Goal: Information Seeking & Learning: Learn about a topic

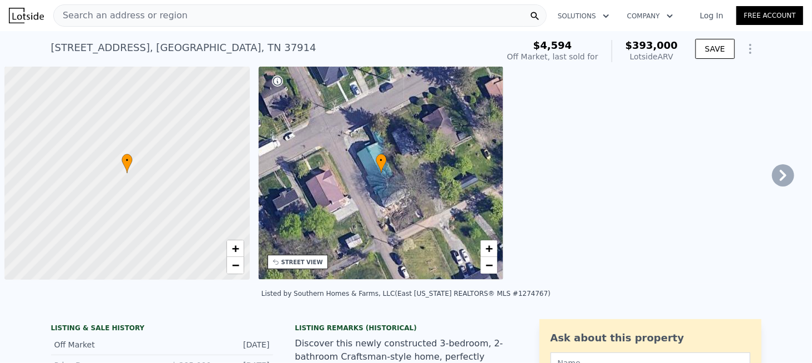
scroll to position [0, 4]
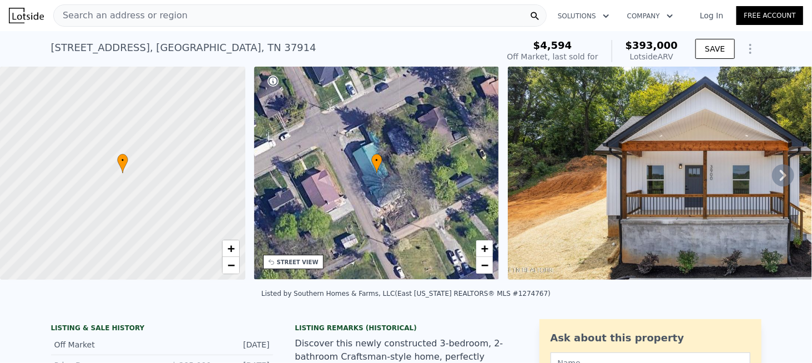
click at [96, 12] on span "Search an address or region" at bounding box center [121, 15] width 134 height 13
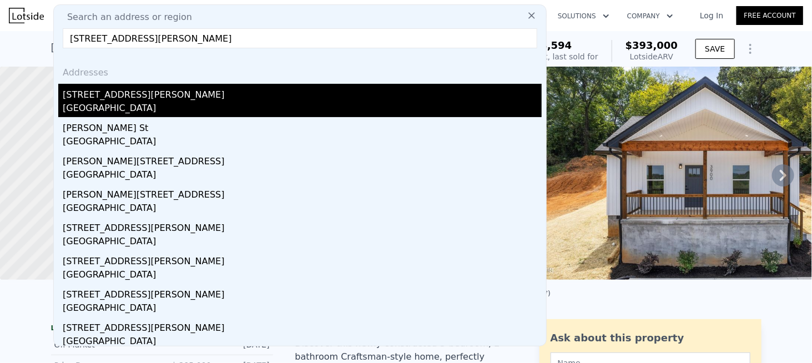
type input "[STREET_ADDRESS][PERSON_NAME]"
click at [127, 99] on div "[STREET_ADDRESS][PERSON_NAME]" at bounding box center [302, 93] width 479 height 18
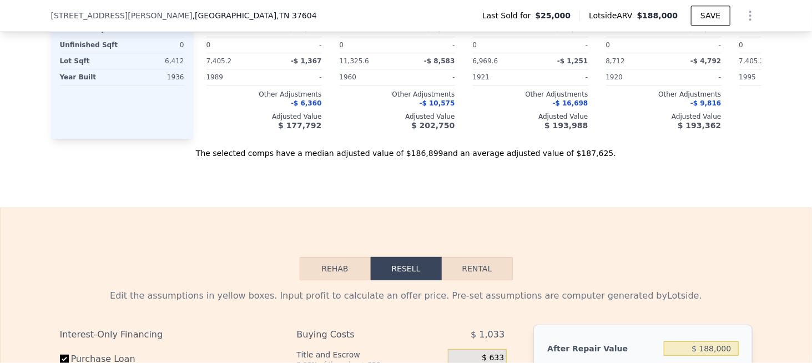
scroll to position [1438, 0]
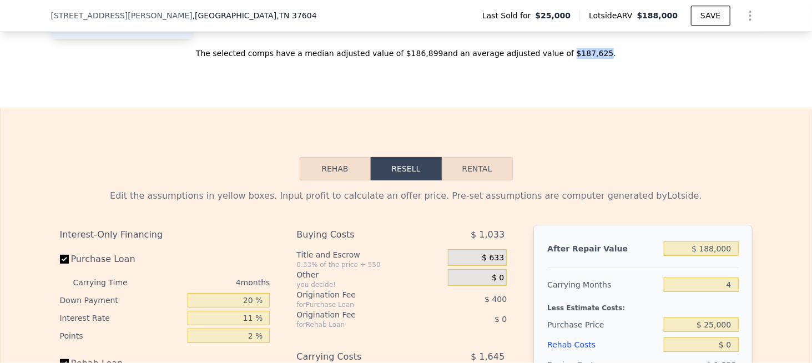
drag, startPoint x: 547, startPoint y: 67, endPoint x: 572, endPoint y: 68, distance: 25.0
click at [572, 59] on div "The selected comps have a median adjusted value of $186,899 and an average adju…" at bounding box center [406, 49] width 710 height 20
copy div "$187,625"
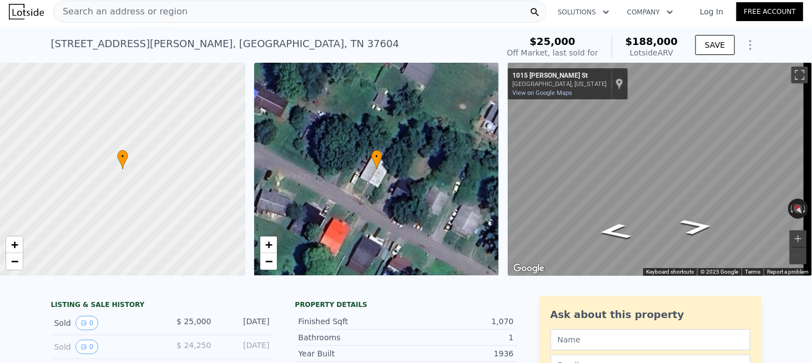
scroll to position [0, 0]
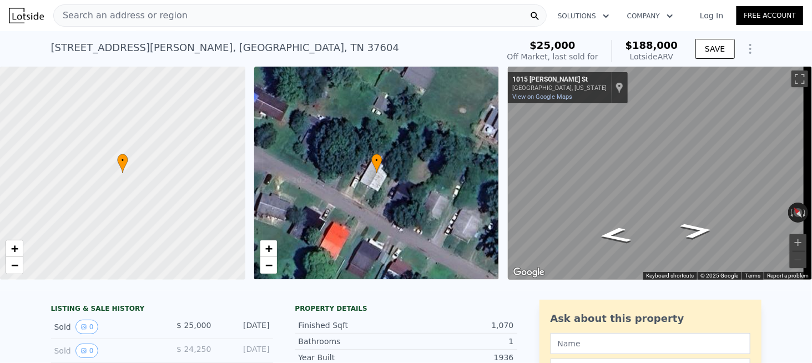
click at [126, 26] on div "Search an address or region" at bounding box center [299, 15] width 493 height 22
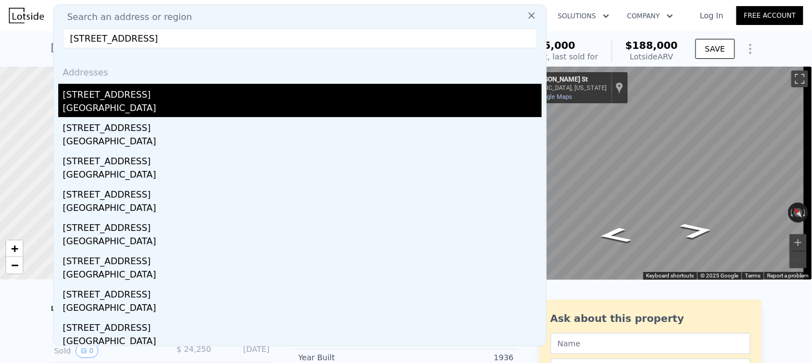
type input "[STREET_ADDRESS]"
click at [112, 102] on div "[GEOGRAPHIC_DATA]" at bounding box center [302, 110] width 479 height 16
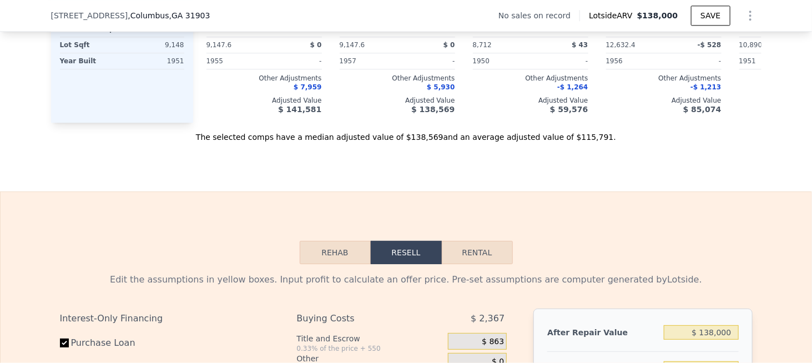
scroll to position [1327, 0]
drag, startPoint x: 546, startPoint y: 150, endPoint x: 570, endPoint y: 153, distance: 24.5
click at [570, 142] on div "The selected comps have a median adjusted value of $138,569 and an average adju…" at bounding box center [406, 132] width 710 height 20
copy div "$115,791"
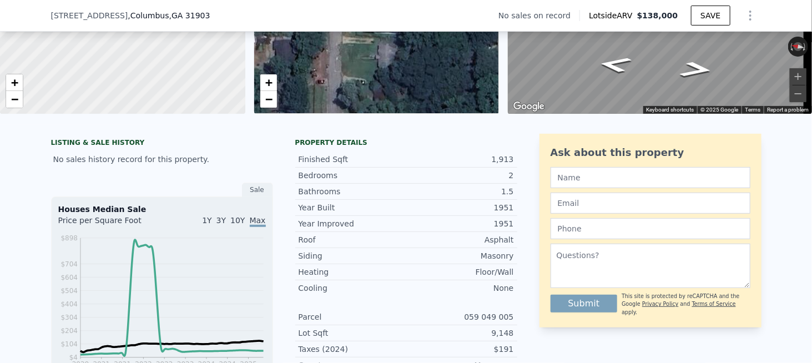
scroll to position [0, 0]
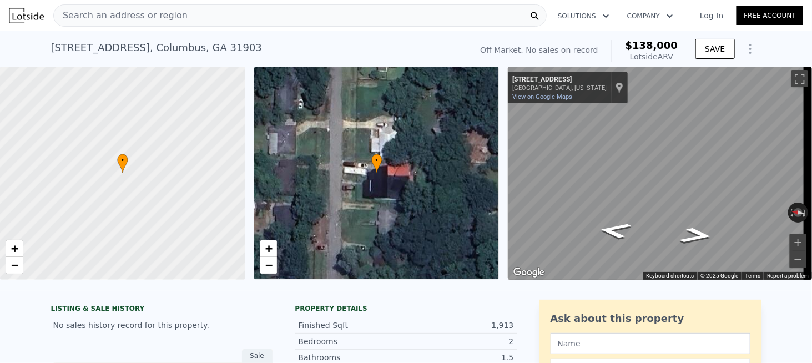
click at [150, 24] on div "Search an address or region" at bounding box center [121, 15] width 134 height 21
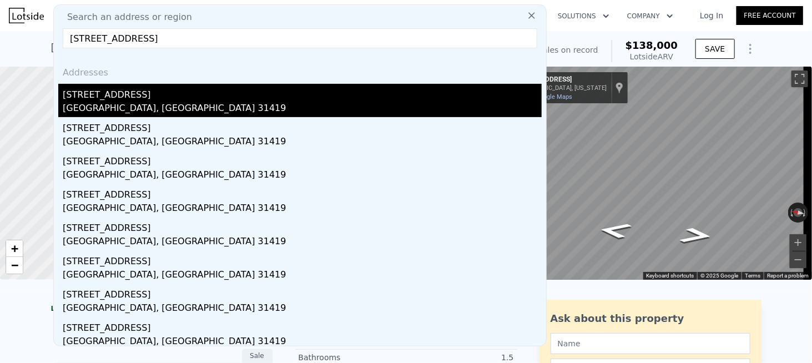
type input "[STREET_ADDRESS]"
click at [114, 105] on div "[GEOGRAPHIC_DATA], [GEOGRAPHIC_DATA] 31419" at bounding box center [302, 110] width 479 height 16
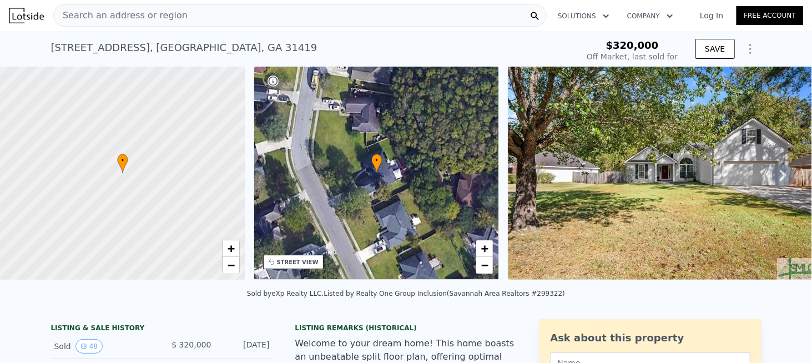
type input "$ 372,000"
type input "$ 12,914"
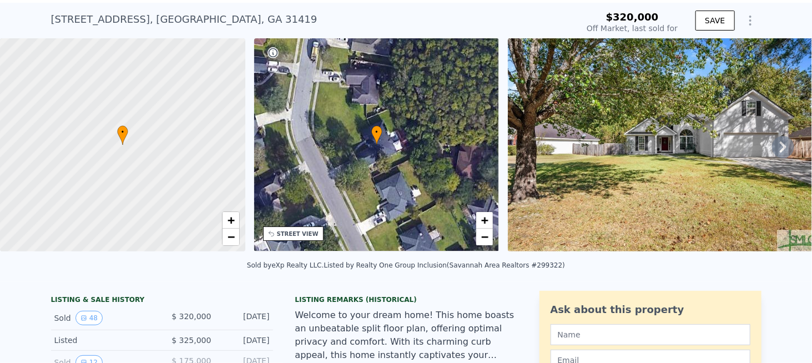
scroll to position [4, 0]
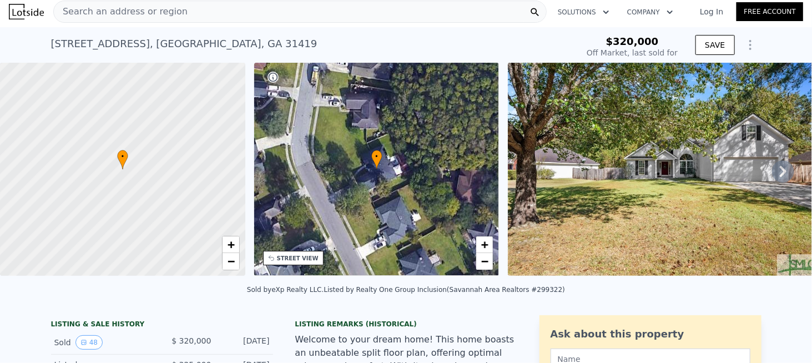
click at [171, 15] on span "Search an address or region" at bounding box center [121, 11] width 134 height 13
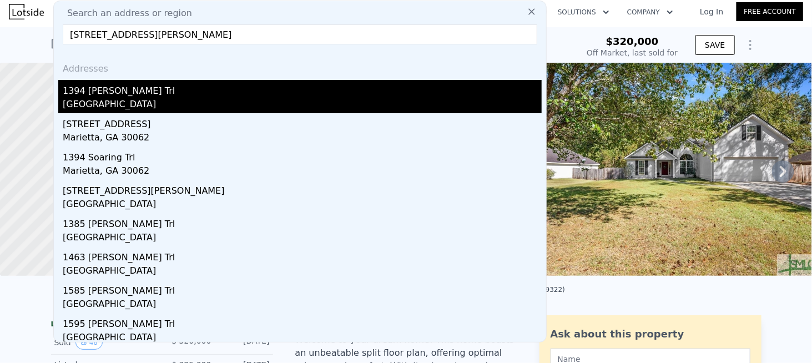
type input "[STREET_ADDRESS][PERSON_NAME]"
click at [129, 93] on div "1394 [PERSON_NAME] Trl" at bounding box center [302, 89] width 479 height 18
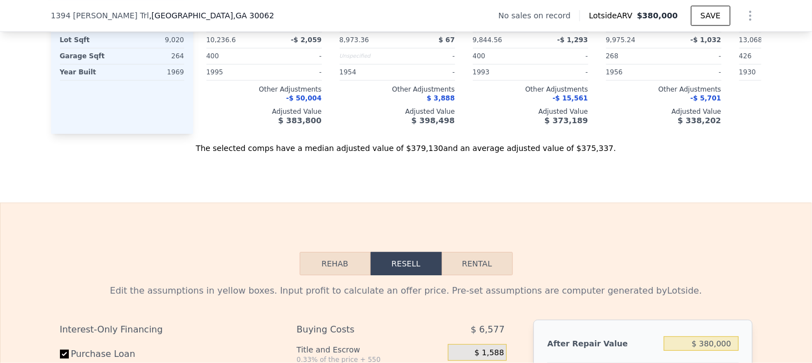
scroll to position [1276, 0]
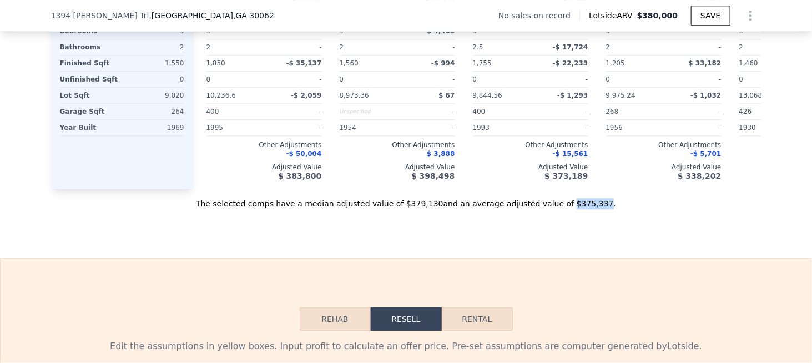
drag, startPoint x: 544, startPoint y: 218, endPoint x: 571, endPoint y: 219, distance: 27.7
click at [571, 209] on div "The selected comps have a median adjusted value of $379,130 and an average adju…" at bounding box center [406, 199] width 710 height 20
copy div "$375,337"
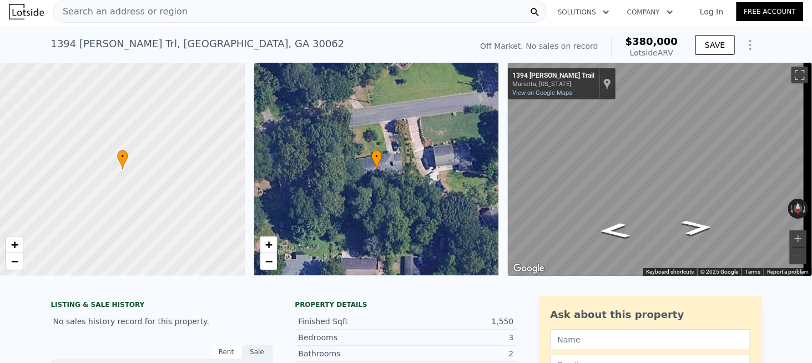
scroll to position [0, 0]
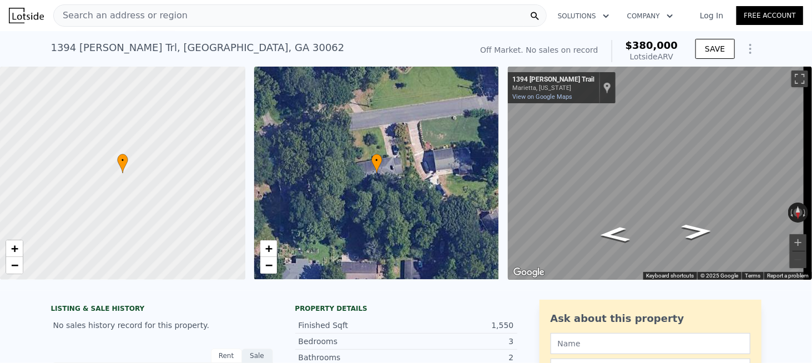
click at [118, 22] on div "Search an address or region" at bounding box center [121, 15] width 134 height 21
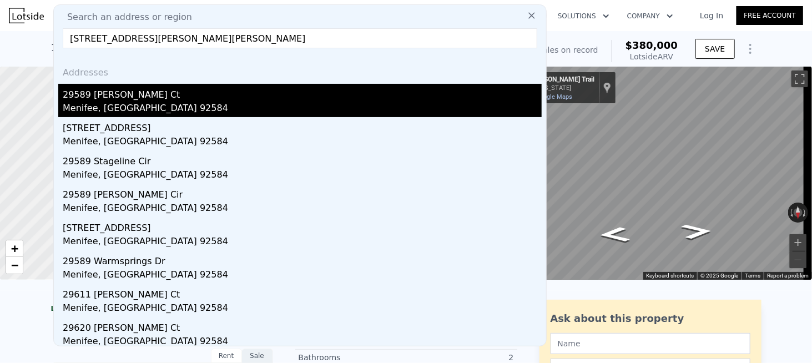
type input "[STREET_ADDRESS][PERSON_NAME][PERSON_NAME]"
click at [105, 102] on div "Menifee, [GEOGRAPHIC_DATA] 92584" at bounding box center [302, 110] width 479 height 16
